Goal: Task Accomplishment & Management: Manage account settings

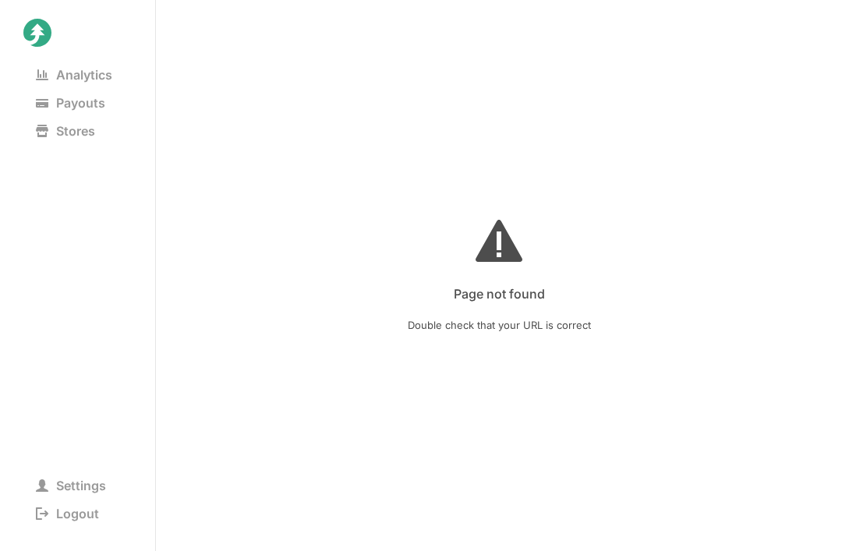
click at [65, 75] on span "Analytics" at bounding box center [73, 75] width 101 height 22
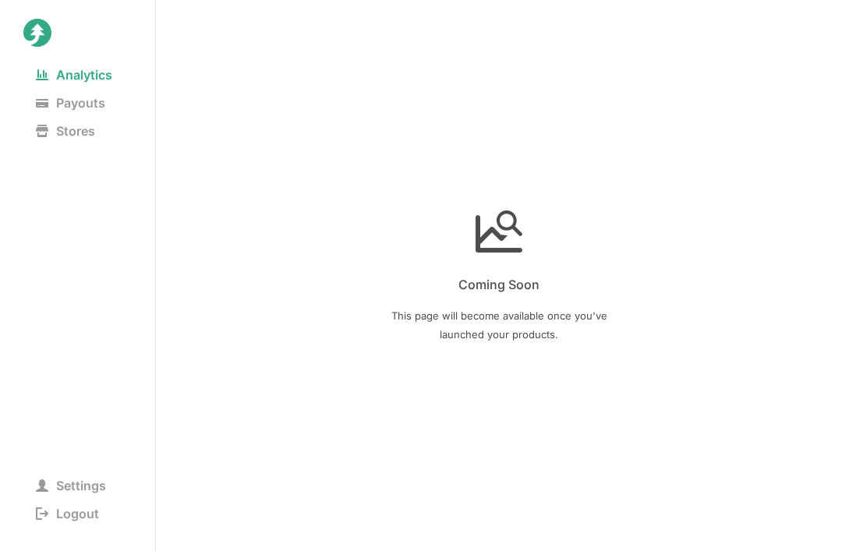
click at [65, 107] on span "Payouts" at bounding box center [70, 103] width 94 height 22
click at [55, 141] on span "Stores" at bounding box center [65, 131] width 84 height 22
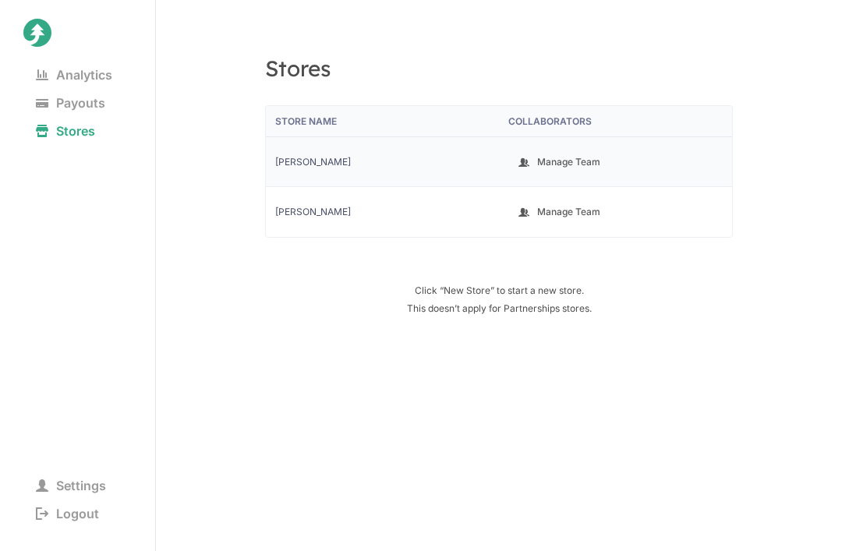
click at [290, 157] on span "[PERSON_NAME]" at bounding box center [382, 162] width 214 height 12
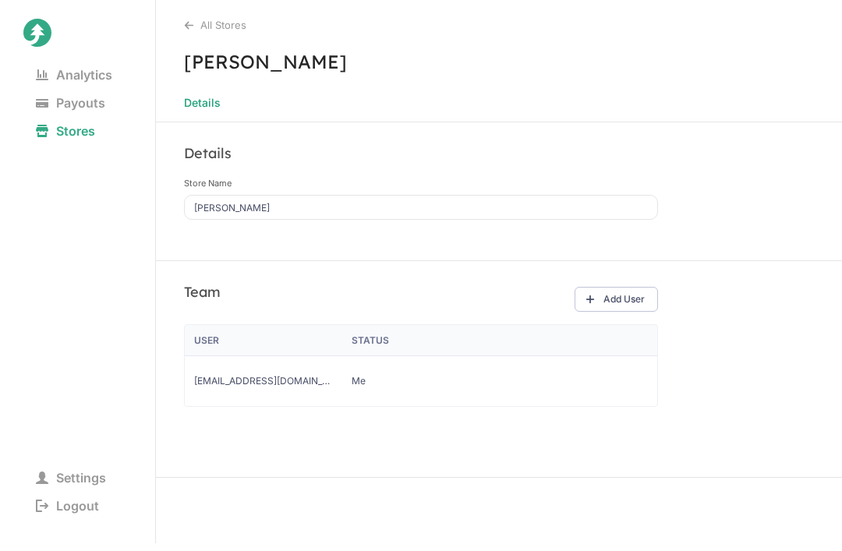
click at [199, 27] on div "All Stores" at bounding box center [513, 25] width 658 height 12
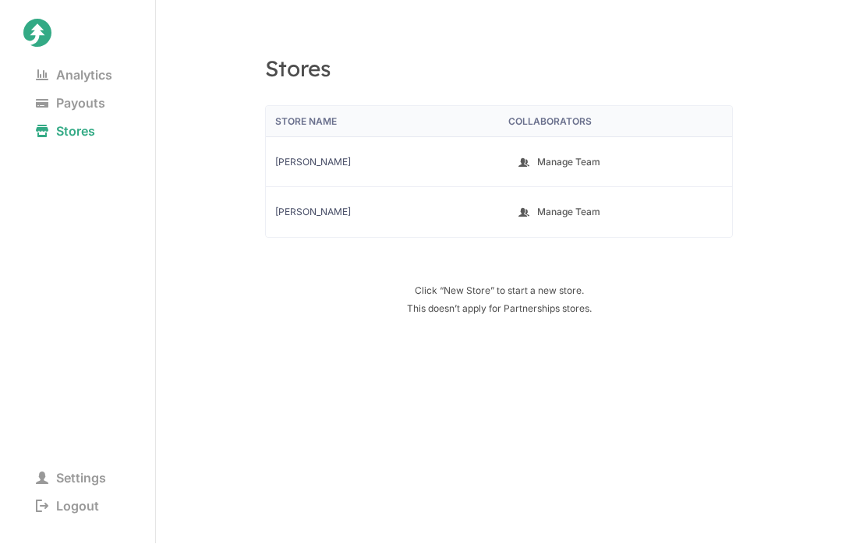
click at [56, 475] on span "Settings" at bounding box center [70, 478] width 95 height 22
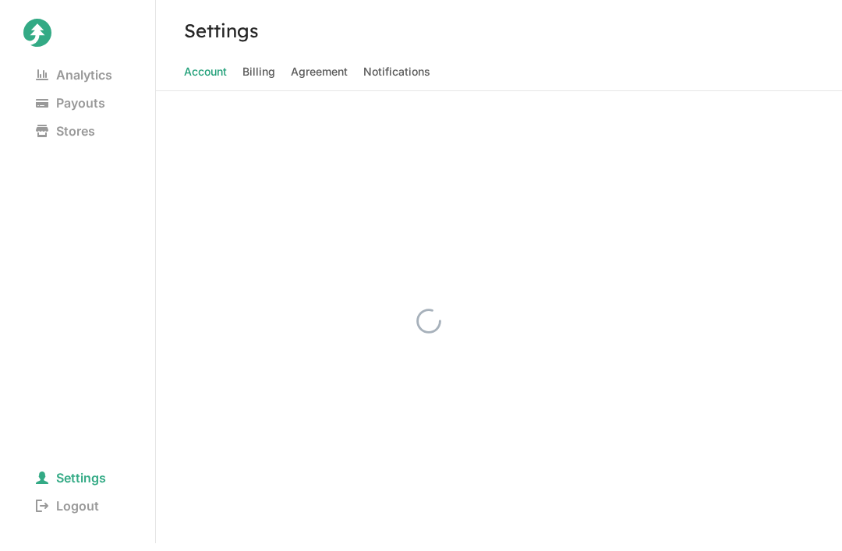
select select "creator"
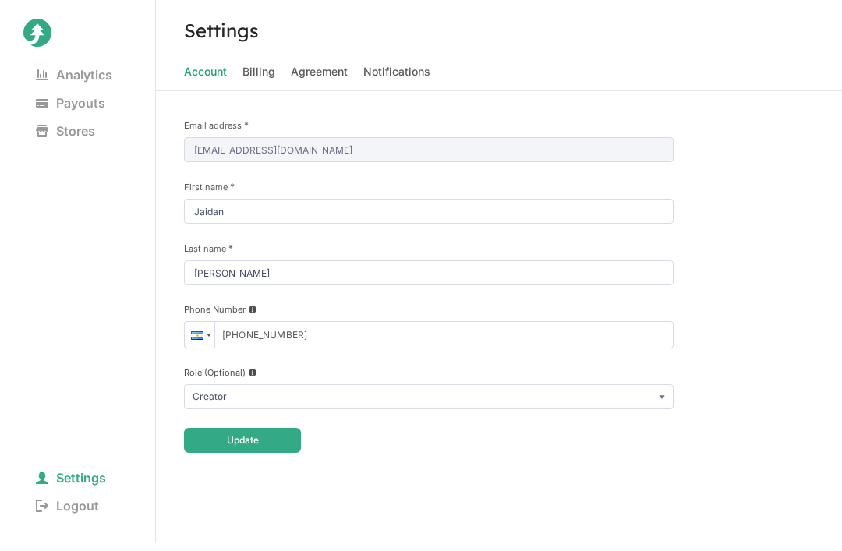
click at [192, 163] on div "Email address * [EMAIL_ADDRESS][DOMAIN_NAME] First name * [PERSON_NAME] Last na…" at bounding box center [428, 286] width 489 height 334
click at [191, 163] on div "Email address * [EMAIL_ADDRESS][DOMAIN_NAME] First name * [PERSON_NAME] Last na…" at bounding box center [428, 286] width 489 height 334
click at [193, 390] on select "Creator Manager" at bounding box center [428, 396] width 489 height 25
click at [224, 482] on div "Email address * [EMAIL_ADDRESS][DOMAIN_NAME] First name * [PERSON_NAME] Last na…" at bounding box center [429, 321] width 546 height 460
click at [327, 329] on input "[PHONE_NUMBER]" at bounding box center [428, 334] width 489 height 27
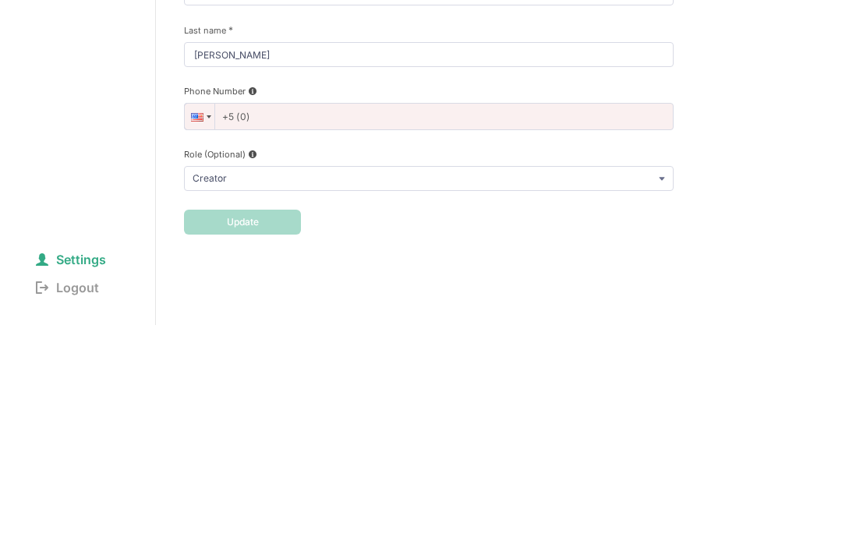
type input "+5"
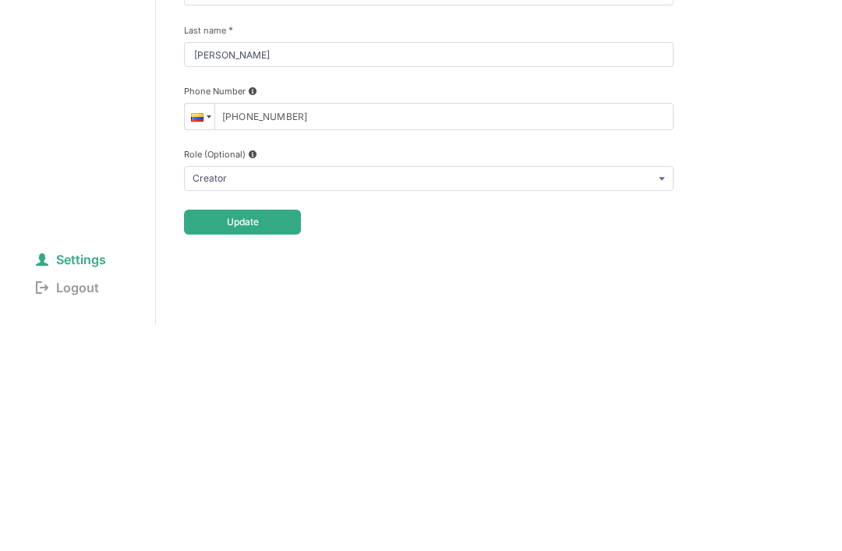
type input "[PHONE_NUMBER]"
click at [808, 170] on div "Settings Account Billing Agreement Notifications Email address * [EMAIL_ADDRESS…" at bounding box center [499, 275] width 686 height 551
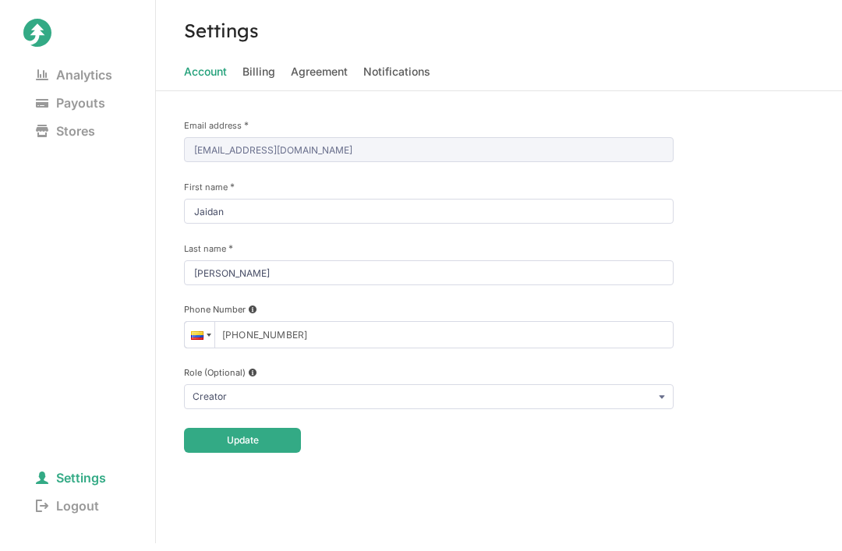
click at [228, 443] on button "Update" at bounding box center [242, 440] width 117 height 25
click at [253, 80] on span "Billing" at bounding box center [258, 72] width 33 height 22
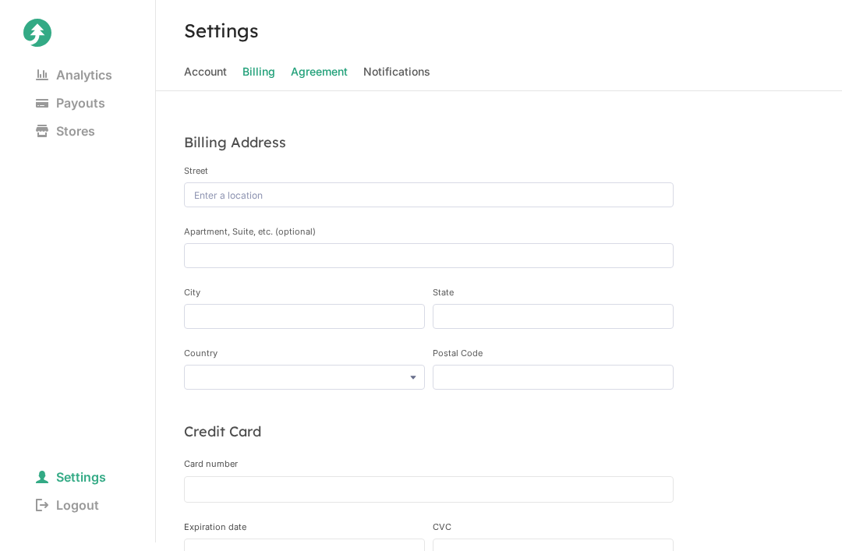
click at [302, 65] on span "Agreement" at bounding box center [319, 72] width 57 height 22
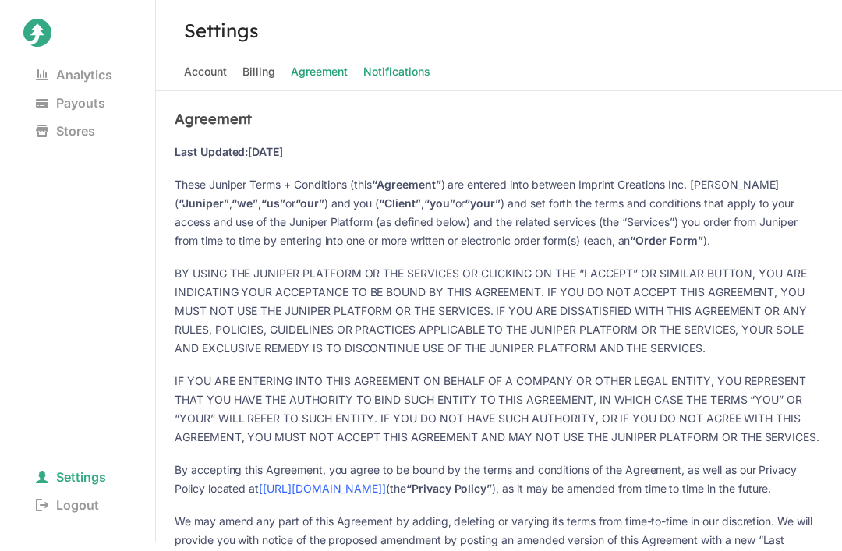
click at [395, 77] on span "Notifications" at bounding box center [396, 72] width 67 height 22
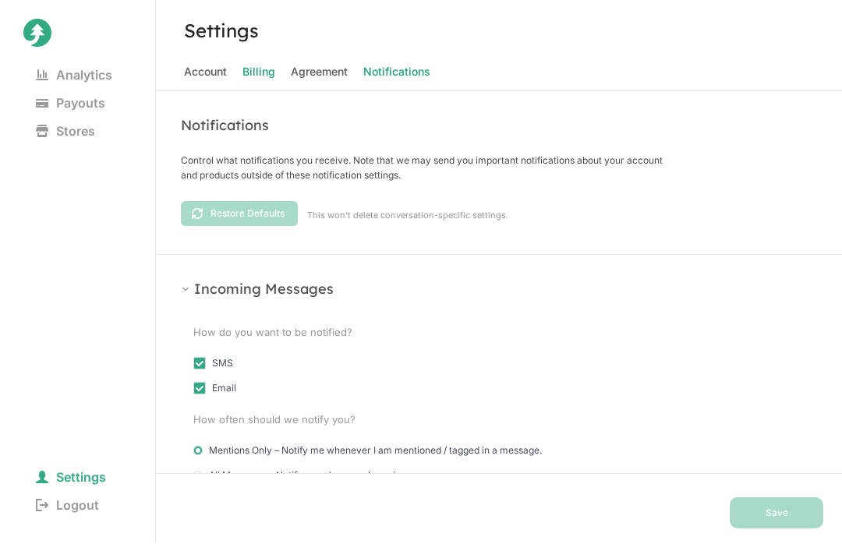
click at [265, 78] on span "Billing" at bounding box center [258, 72] width 33 height 22
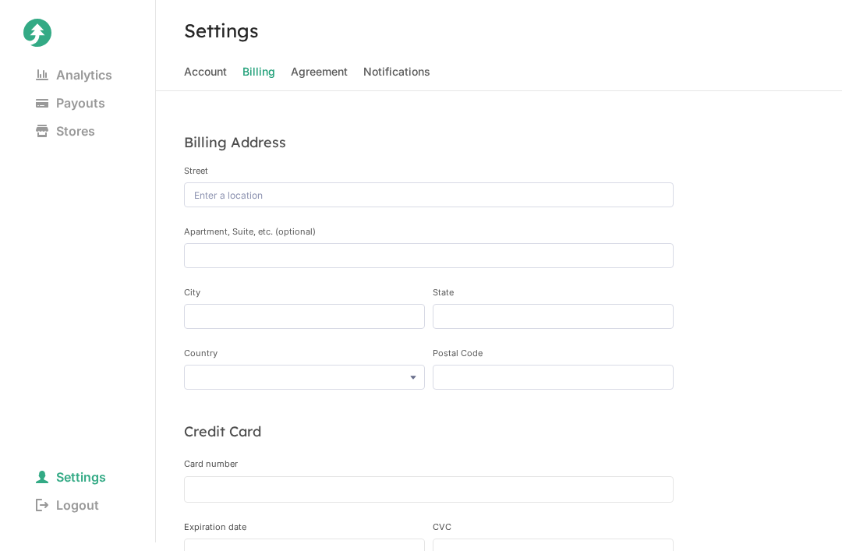
click at [37, 31] on icon at bounding box center [37, 33] width 28 height 28
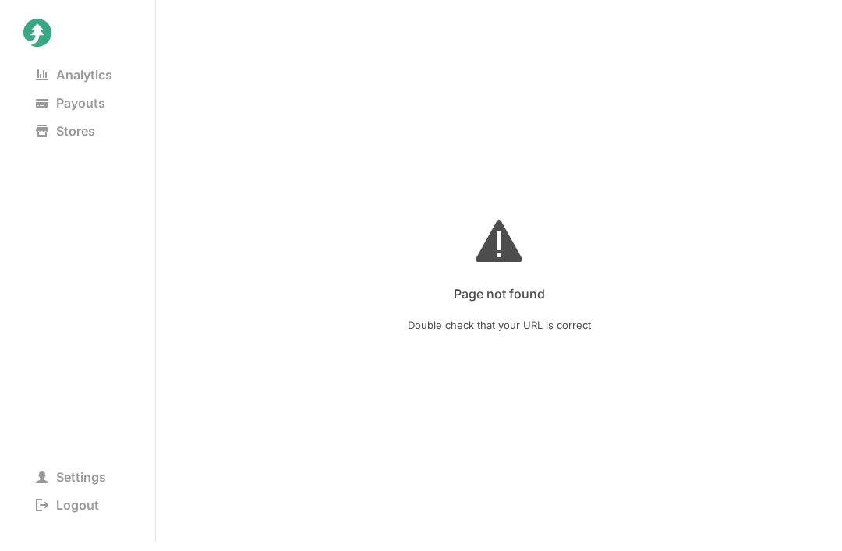
click at [37, 34] on icon at bounding box center [37, 33] width 28 height 28
